Goal: Navigation & Orientation: Find specific page/section

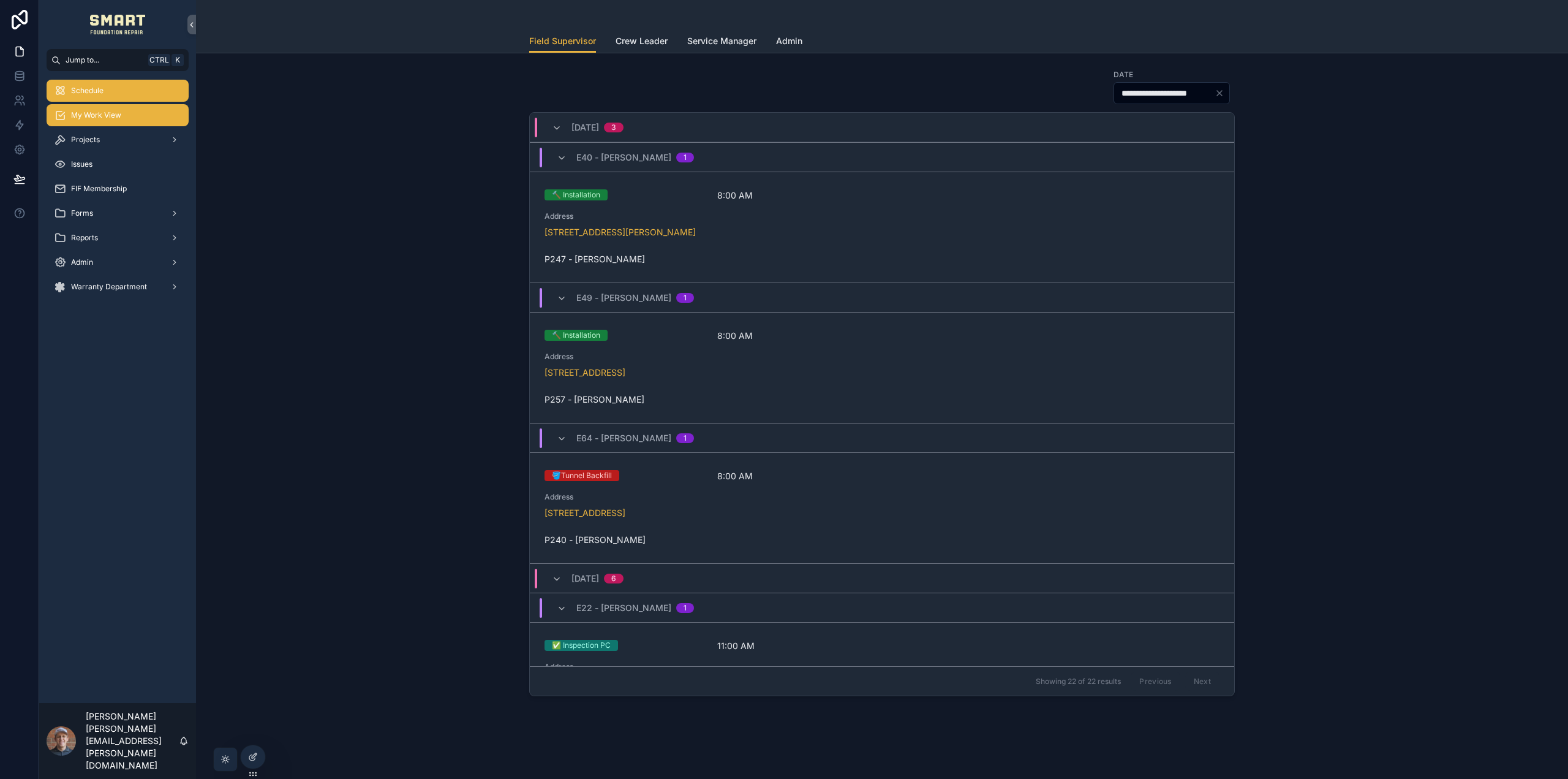
click at [109, 109] on div "My Work View" at bounding box center [117, 115] width 128 height 20
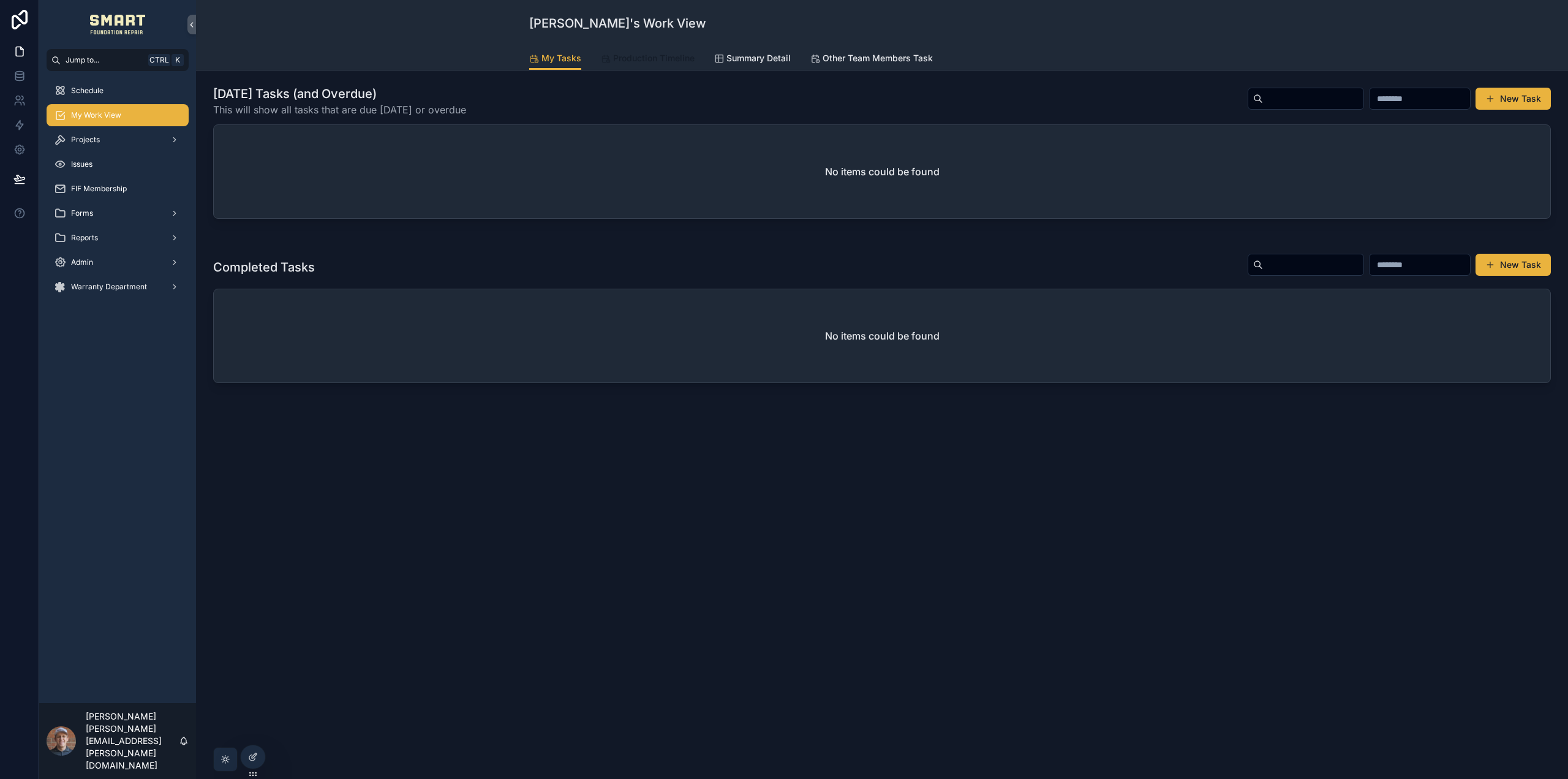
click at [650, 57] on span "Production Timeline" at bounding box center [653, 58] width 81 height 13
